Goal: Communication & Community: Share content

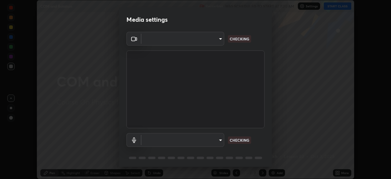
scroll to position [179, 391]
type input "5402053dac797fbd6203b9055fefd71c8703e877445e1219393e3e645ba4b0f2"
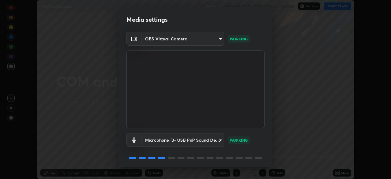
click at [180, 41] on body "Erase all COM and Rotation Recording WAS SCHEDULED TO START AT 7:30 AM Settings…" at bounding box center [195, 89] width 391 height 179
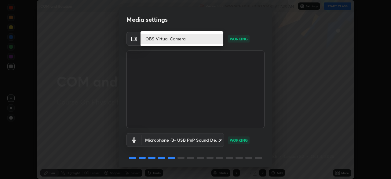
click at [181, 40] on li "OBS Virtual Camera" at bounding box center [182, 39] width 83 height 10
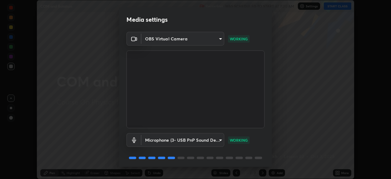
click at [191, 140] on body "Erase all COM and Rotation Recording WAS SCHEDULED TO START AT 7:30 AM Settings…" at bounding box center [195, 89] width 391 height 179
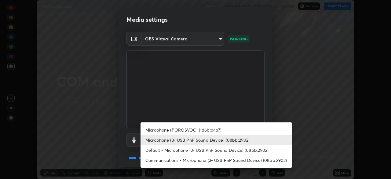
click at [202, 148] on li "Default - Microphone (3- USB PnP Sound Device) (08bb:2902)" at bounding box center [217, 150] width 152 height 10
type input "default"
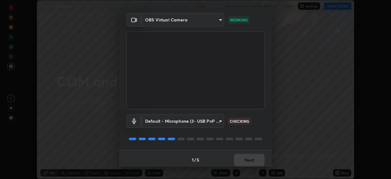
scroll to position [22, 0]
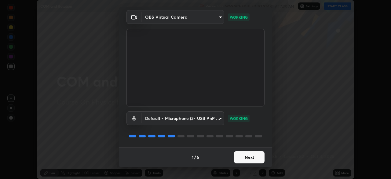
click at [250, 157] on button "Next" at bounding box center [249, 157] width 31 height 12
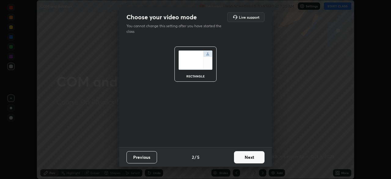
click at [253, 158] on button "Next" at bounding box center [249, 157] width 31 height 12
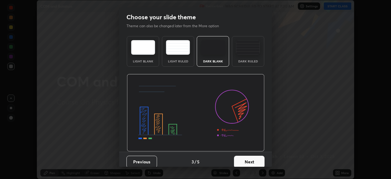
click at [256, 159] on button "Next" at bounding box center [249, 162] width 31 height 12
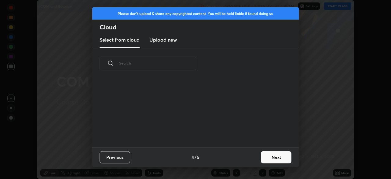
click at [271, 158] on button "Next" at bounding box center [276, 157] width 31 height 12
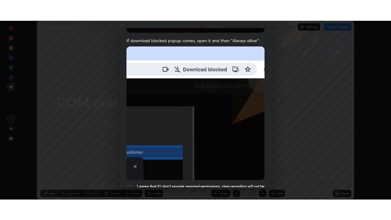
scroll to position [146, 0]
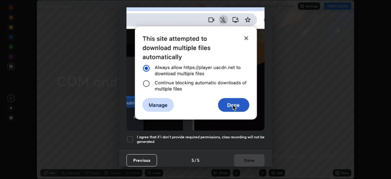
click at [131, 136] on div at bounding box center [130, 138] width 7 height 7
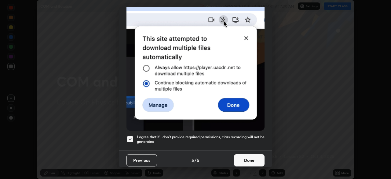
click at [245, 161] on button "Done" at bounding box center [249, 160] width 31 height 12
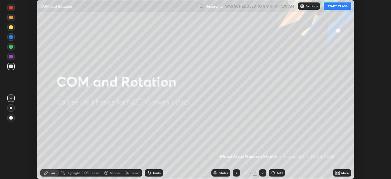
click at [336, 7] on button "START CLASS" at bounding box center [338, 5] width 28 height 7
click at [337, 174] on icon at bounding box center [337, 174] width 2 height 2
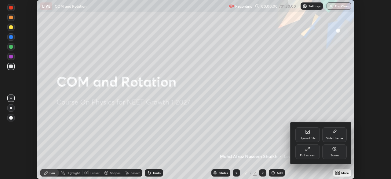
click at [305, 149] on div "Full screen" at bounding box center [308, 151] width 24 height 15
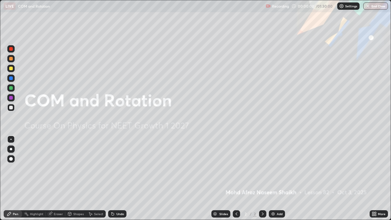
scroll to position [220, 391]
click at [272, 179] on img at bounding box center [273, 214] width 5 height 5
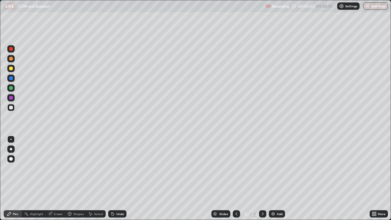
click at [11, 68] on div at bounding box center [11, 69] width 4 height 4
click at [12, 49] on div at bounding box center [11, 49] width 4 height 4
click at [14, 110] on div at bounding box center [10, 108] width 7 height 10
click at [11, 50] on div at bounding box center [11, 49] width 4 height 4
click at [10, 69] on div at bounding box center [11, 69] width 4 height 4
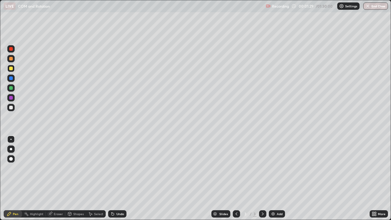
click at [112, 179] on icon at bounding box center [112, 213] width 1 height 1
click at [10, 109] on div at bounding box center [11, 108] width 4 height 4
click at [9, 107] on div at bounding box center [11, 108] width 4 height 4
click at [11, 149] on div at bounding box center [11, 149] width 2 height 2
click at [12, 48] on div at bounding box center [11, 49] width 4 height 4
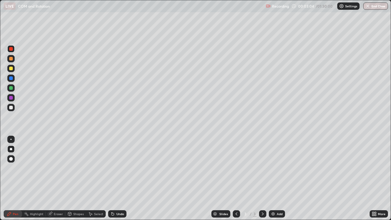
click at [11, 107] on div at bounding box center [11, 108] width 4 height 4
click at [11, 69] on div at bounding box center [11, 69] width 4 height 4
click at [12, 107] on div at bounding box center [11, 108] width 4 height 4
click at [117, 179] on div "Undo" at bounding box center [117, 213] width 18 height 7
click at [113, 179] on div "Undo" at bounding box center [117, 213] width 18 height 7
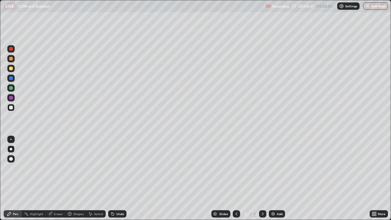
click at [112, 179] on icon at bounding box center [112, 213] width 1 height 1
click at [110, 179] on div "Undo" at bounding box center [117, 213] width 18 height 7
click at [89, 179] on icon at bounding box center [90, 214] width 5 height 5
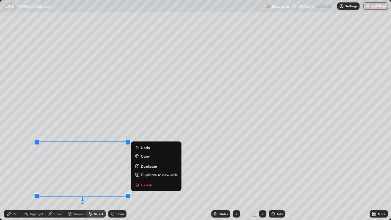
click at [14, 179] on div "Pen" at bounding box center [13, 213] width 18 height 7
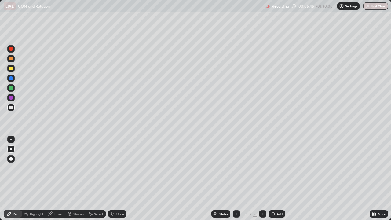
click at [11, 89] on div at bounding box center [11, 88] width 4 height 4
click at [273, 179] on img at bounding box center [273, 214] width 5 height 5
click at [10, 69] on div at bounding box center [11, 69] width 4 height 4
click at [112, 179] on icon at bounding box center [113, 214] width 2 height 2
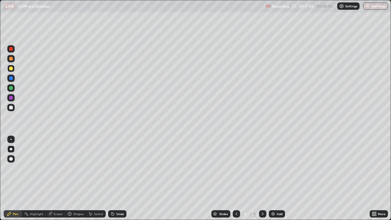
click at [13, 106] on div at bounding box center [10, 107] width 7 height 7
click at [12, 107] on div at bounding box center [11, 108] width 4 height 4
click at [11, 107] on div at bounding box center [11, 108] width 4 height 4
click at [10, 69] on div at bounding box center [11, 69] width 4 height 4
click at [11, 97] on div at bounding box center [11, 98] width 4 height 4
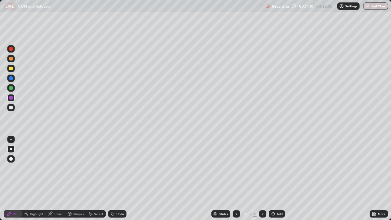
click at [12, 109] on div at bounding box center [11, 108] width 4 height 4
click at [51, 179] on icon at bounding box center [50, 213] width 3 height 3
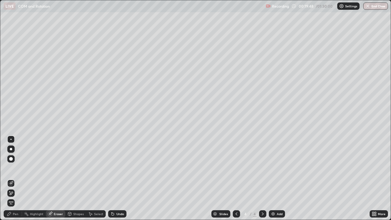
click at [14, 179] on div "Pen" at bounding box center [16, 214] width 6 height 3
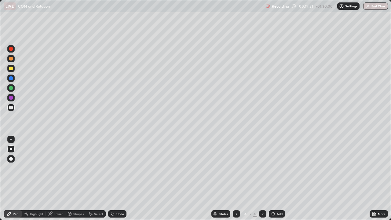
click at [13, 107] on div at bounding box center [11, 108] width 4 height 4
click at [113, 179] on icon at bounding box center [112, 214] width 5 height 5
click at [113, 179] on icon at bounding box center [113, 214] width 2 height 2
click at [12, 69] on div at bounding box center [11, 69] width 4 height 4
click at [60, 179] on div "Eraser" at bounding box center [56, 213] width 20 height 7
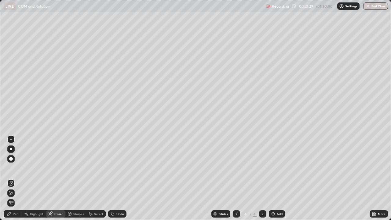
click at [11, 179] on icon at bounding box center [9, 214] width 5 height 5
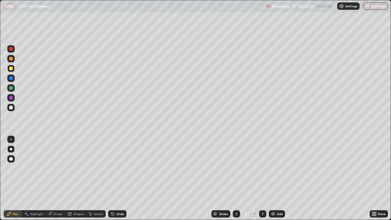
click at [115, 179] on div "Undo" at bounding box center [117, 213] width 18 height 7
click at [61, 179] on div "Eraser" at bounding box center [58, 214] width 9 height 3
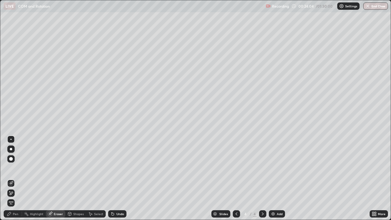
click at [16, 179] on div "Pen" at bounding box center [16, 214] width 6 height 3
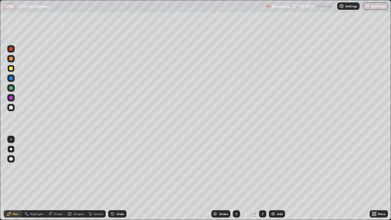
click at [114, 179] on div "Undo" at bounding box center [117, 213] width 18 height 7
click at [114, 179] on icon at bounding box center [112, 214] width 5 height 5
click at [14, 109] on div at bounding box center [10, 107] width 7 height 7
click at [112, 179] on icon at bounding box center [113, 214] width 2 height 2
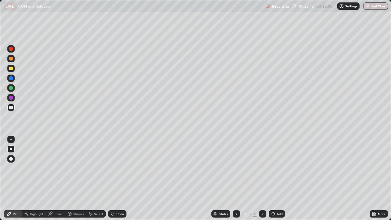
click at [11, 139] on div at bounding box center [10, 139] width 1 height 1
click at [13, 70] on div at bounding box center [10, 68] width 7 height 7
click at [112, 179] on icon at bounding box center [112, 213] width 1 height 1
click at [89, 179] on icon at bounding box center [90, 214] width 5 height 5
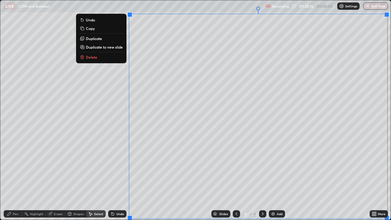
click at [99, 47] on p "Duplicate to new slide" at bounding box center [104, 47] width 37 height 5
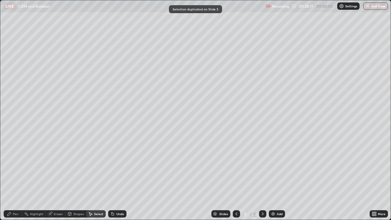
click at [10, 179] on icon at bounding box center [9, 214] width 5 height 5
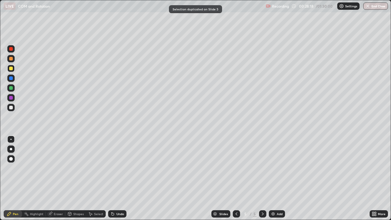
click at [14, 69] on div at bounding box center [10, 68] width 7 height 7
click at [236, 179] on icon at bounding box center [236, 214] width 5 height 5
click at [263, 179] on icon at bounding box center [263, 214] width 5 height 5
click at [54, 179] on div "Eraser" at bounding box center [56, 213] width 20 height 7
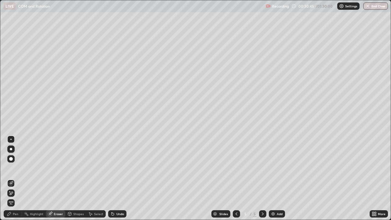
click at [8, 179] on span "Erase all" at bounding box center [11, 203] width 7 height 4
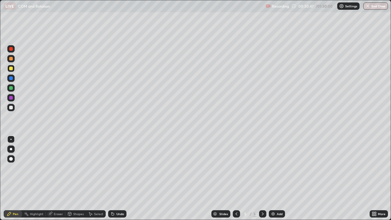
click at [14, 106] on div at bounding box center [10, 107] width 7 height 7
click at [11, 59] on div at bounding box center [11, 59] width 4 height 4
click at [11, 109] on div at bounding box center [11, 108] width 4 height 4
click at [11, 88] on div at bounding box center [11, 88] width 4 height 4
click at [13, 108] on div at bounding box center [10, 107] width 7 height 7
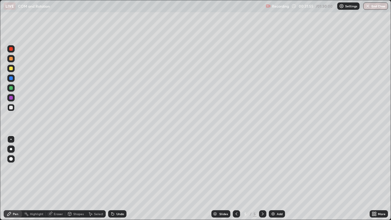
click at [53, 179] on div "Eraser" at bounding box center [56, 213] width 20 height 7
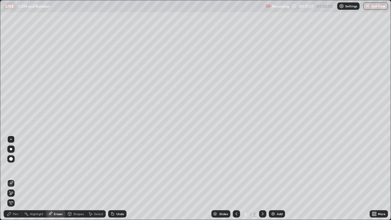
click at [12, 179] on div "Pen" at bounding box center [13, 213] width 18 height 7
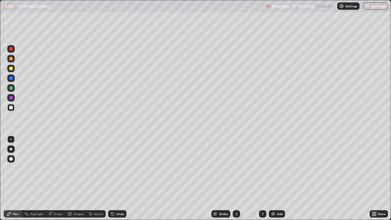
click at [115, 179] on div "Undo" at bounding box center [117, 213] width 18 height 7
click at [236, 179] on div at bounding box center [236, 213] width 7 height 7
click at [260, 179] on div at bounding box center [262, 213] width 7 height 7
click at [13, 49] on div at bounding box center [10, 48] width 7 height 7
click at [116, 179] on div "Undo" at bounding box center [117, 213] width 18 height 7
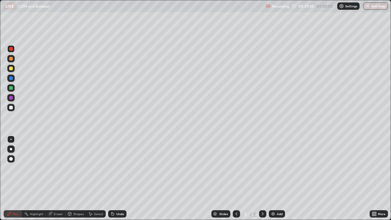
click at [274, 179] on img at bounding box center [273, 214] width 5 height 5
click at [11, 68] on div at bounding box center [11, 69] width 4 height 4
click at [11, 108] on div at bounding box center [11, 108] width 4 height 4
click at [112, 179] on icon at bounding box center [112, 213] width 1 height 1
click at [13, 69] on div at bounding box center [11, 69] width 4 height 4
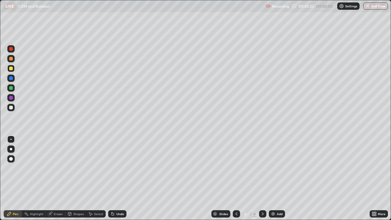
click at [9, 106] on div at bounding box center [11, 108] width 4 height 4
click at [10, 88] on div at bounding box center [11, 88] width 4 height 4
click at [12, 107] on div at bounding box center [11, 108] width 4 height 4
click at [11, 69] on div at bounding box center [11, 69] width 4 height 4
click at [58, 179] on div "Eraser" at bounding box center [58, 214] width 9 height 3
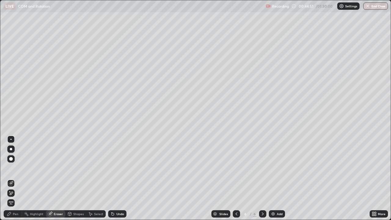
click at [17, 179] on div "Pen" at bounding box center [13, 213] width 18 height 7
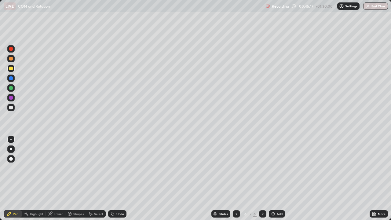
click at [11, 111] on div at bounding box center [10, 107] width 7 height 7
click at [13, 49] on div at bounding box center [10, 48] width 7 height 7
click at [13, 68] on div at bounding box center [10, 68] width 7 height 7
click at [116, 179] on div "Undo" at bounding box center [117, 213] width 18 height 7
click at [117, 179] on div "Undo" at bounding box center [117, 213] width 18 height 7
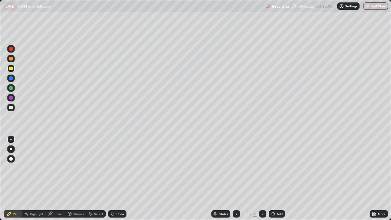
click at [64, 179] on div "Eraser" at bounding box center [56, 213] width 20 height 7
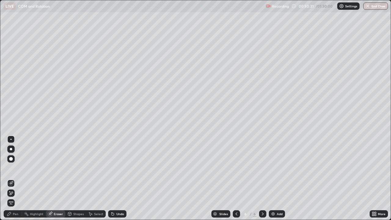
click at [12, 179] on div "Pen" at bounding box center [13, 213] width 18 height 7
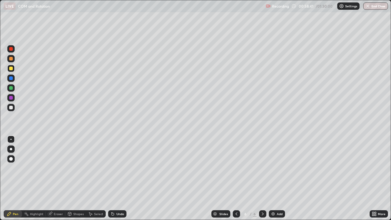
click at [272, 179] on div "Add" at bounding box center [277, 213] width 16 height 7
click at [12, 68] on div at bounding box center [11, 69] width 4 height 4
click at [54, 179] on div "Eraser" at bounding box center [58, 214] width 9 height 3
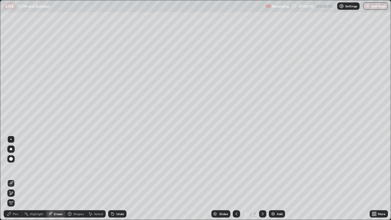
click at [12, 179] on div "Pen" at bounding box center [13, 213] width 18 height 7
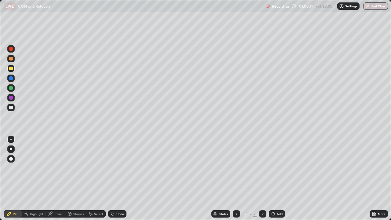
click at [11, 107] on div at bounding box center [11, 108] width 4 height 4
click at [11, 108] on div at bounding box center [11, 108] width 4 height 4
click at [11, 98] on div at bounding box center [11, 98] width 4 height 4
click at [11, 88] on div at bounding box center [11, 88] width 4 height 4
click at [9, 108] on div at bounding box center [11, 108] width 4 height 4
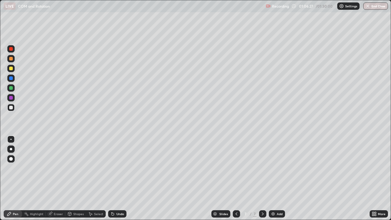
click at [236, 179] on icon at bounding box center [237, 214] width 2 height 3
click at [237, 179] on div at bounding box center [236, 213] width 7 height 7
click at [236, 179] on div at bounding box center [236, 214] width 7 height 12
click at [262, 179] on icon at bounding box center [263, 214] width 5 height 5
click at [263, 179] on div at bounding box center [262, 213] width 7 height 7
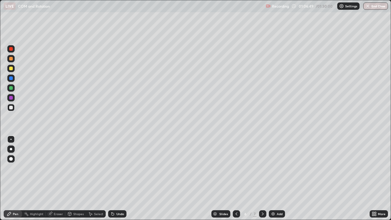
click at [263, 179] on icon at bounding box center [263, 214] width 5 height 5
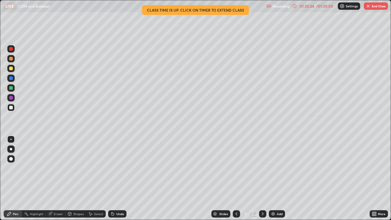
click at [370, 7] on img "button" at bounding box center [368, 6] width 5 height 5
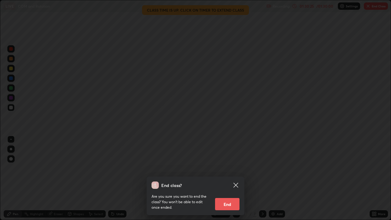
click at [232, 179] on button "End" at bounding box center [227, 204] width 24 height 12
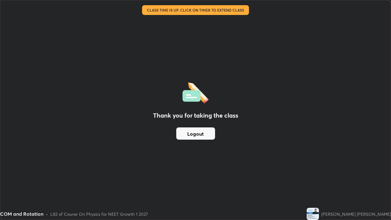
click at [189, 134] on button "Logout" at bounding box center [195, 134] width 39 height 12
